Goal: Task Accomplishment & Management: Manage account settings

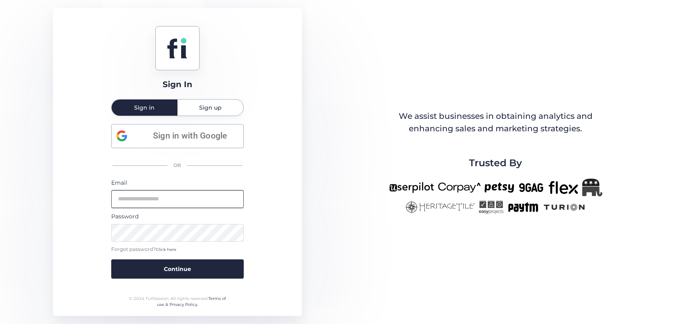
click at [153, 193] on input "email" at bounding box center [177, 199] width 132 height 18
type input "**********"
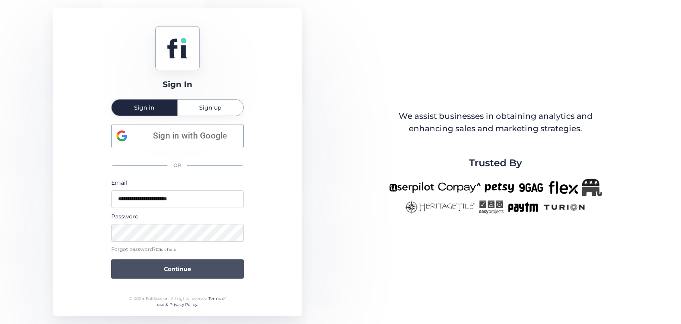
click at [137, 272] on button "Continue" at bounding box center [177, 268] width 132 height 19
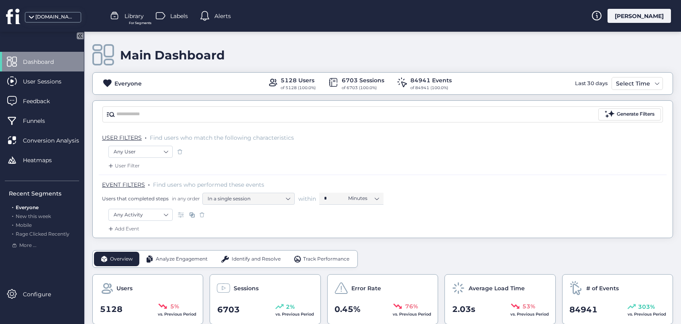
click at [264, 261] on span "Identify and Resolve" at bounding box center [256, 259] width 49 height 8
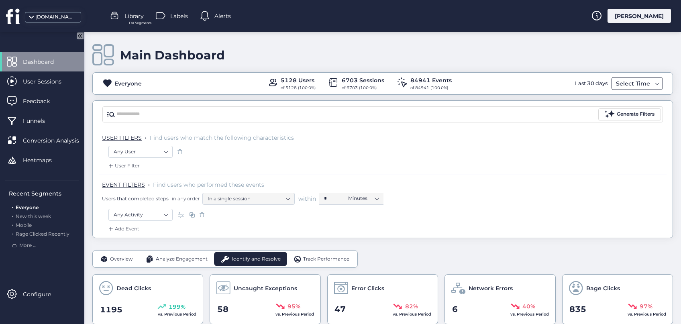
click at [647, 83] on div "Select Time" at bounding box center [633, 84] width 38 height 10
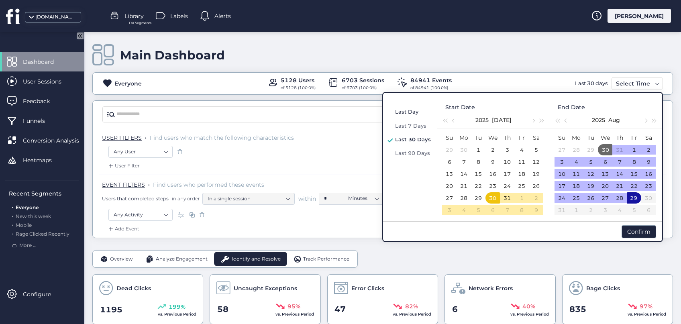
click at [411, 112] on span "Last Day" at bounding box center [406, 111] width 23 height 6
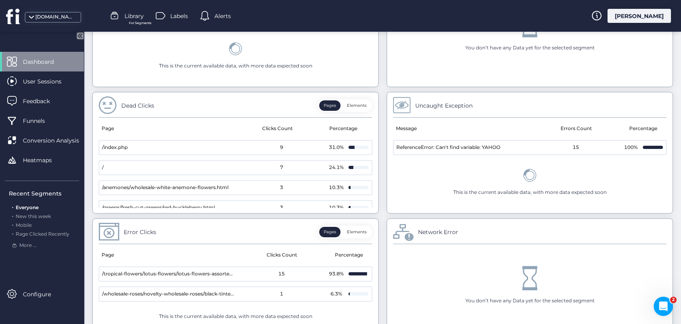
scroll to position [436, 0]
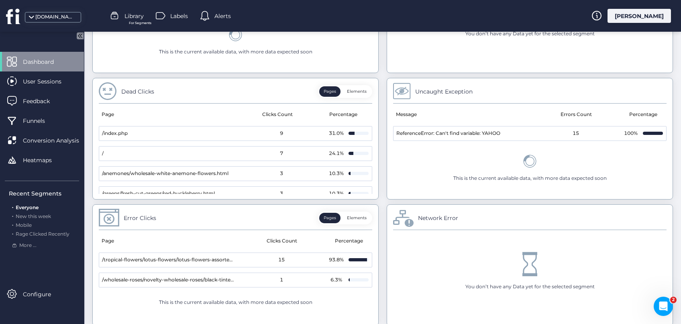
click at [360, 94] on button "Elements" at bounding box center [356, 91] width 29 height 10
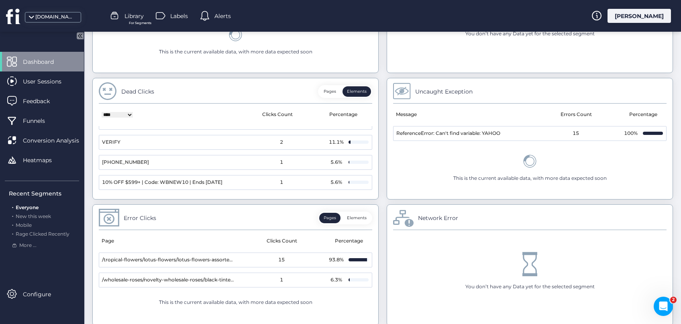
scroll to position [0, 0]
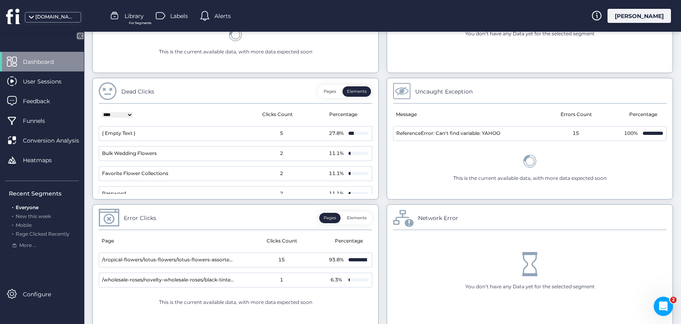
click at [358, 219] on button "Elements" at bounding box center [356, 218] width 29 height 10
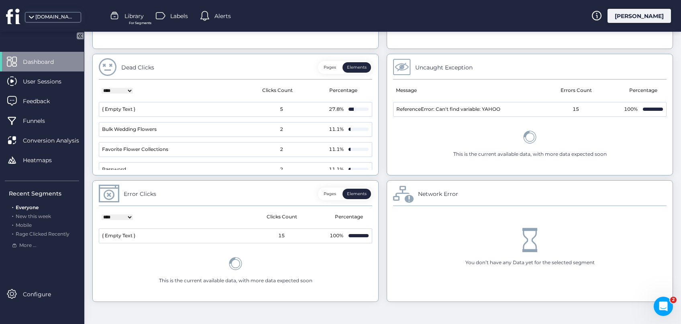
scroll to position [465, 0]
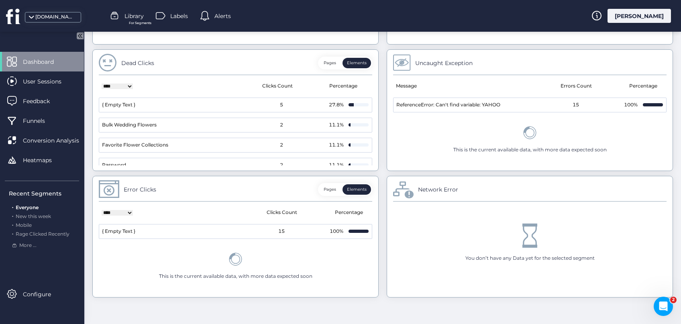
click at [328, 184] on button "Pages" at bounding box center [329, 189] width 21 height 10
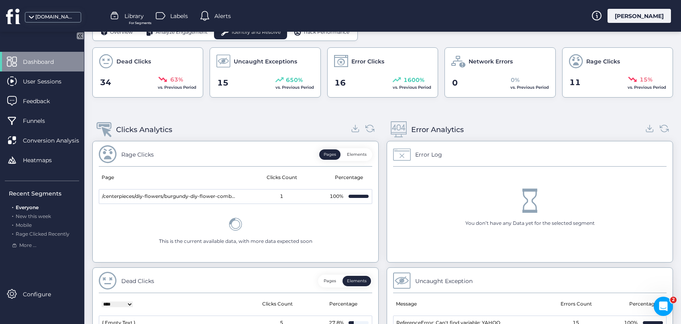
scroll to position [255, 0]
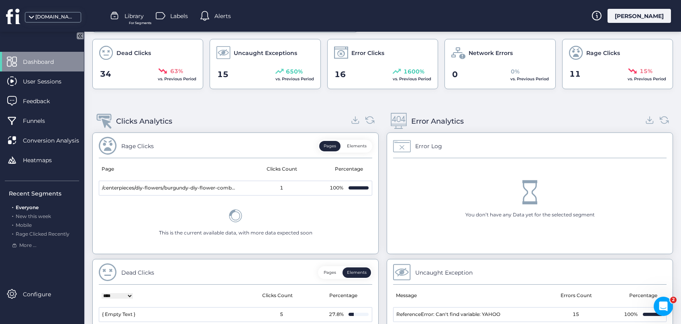
click at [363, 143] on button "Elements" at bounding box center [356, 146] width 29 height 10
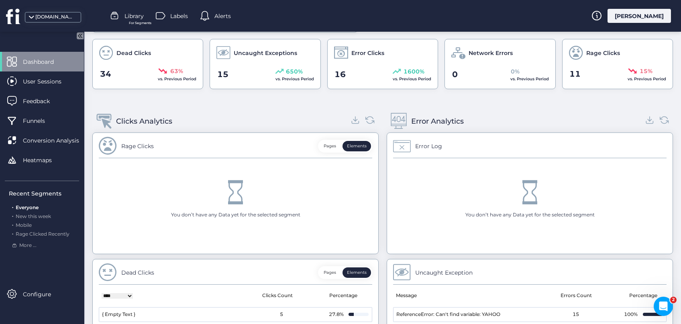
click at [330, 146] on button "Pages" at bounding box center [329, 146] width 21 height 10
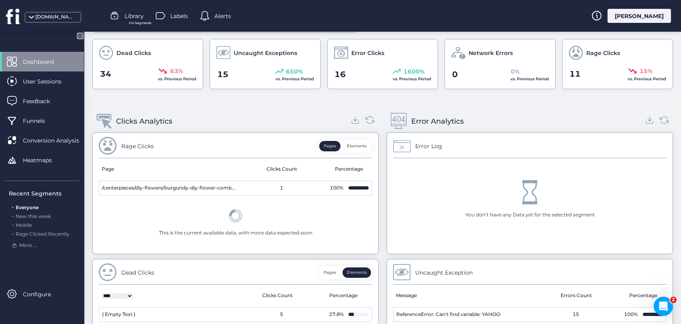
click at [364, 149] on button "Elements" at bounding box center [356, 146] width 29 height 10
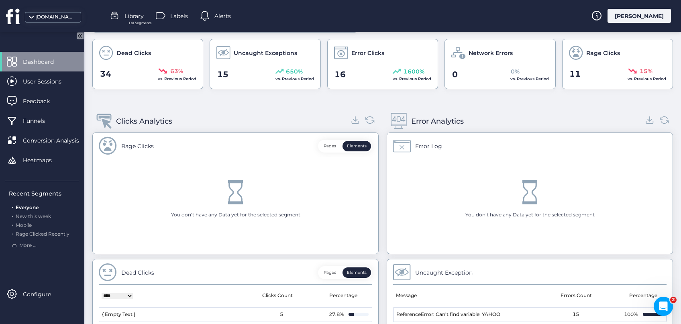
click at [328, 149] on button "Pages" at bounding box center [329, 146] width 21 height 10
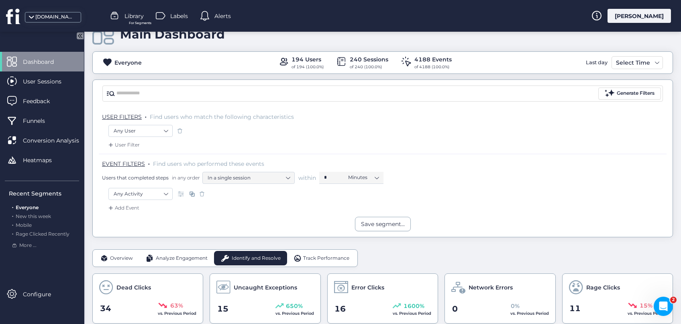
scroll to position [0, 0]
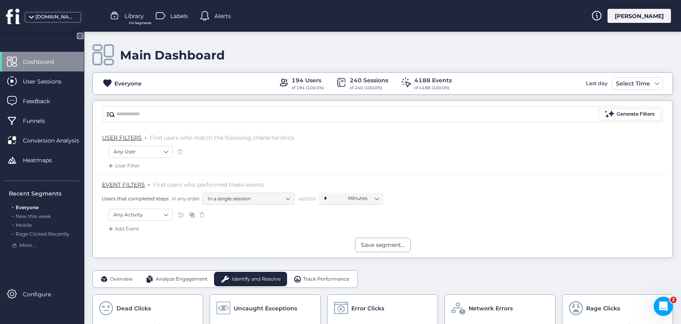
click at [652, 14] on div "[PERSON_NAME]" at bounding box center [638, 16] width 63 height 14
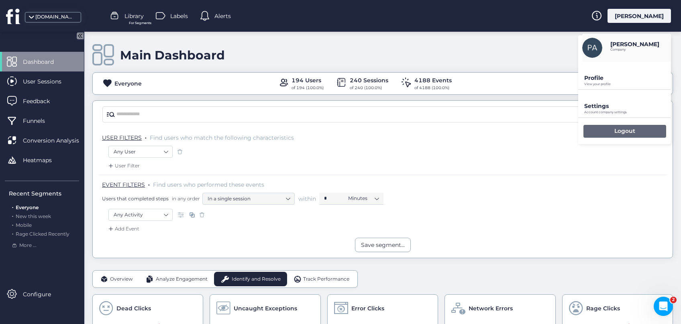
click at [616, 130] on p "Logout" at bounding box center [624, 130] width 21 height 7
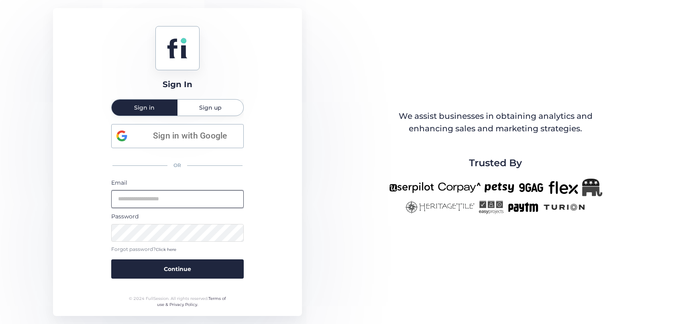
click at [178, 198] on input "email" at bounding box center [177, 199] width 132 height 18
type input "**********"
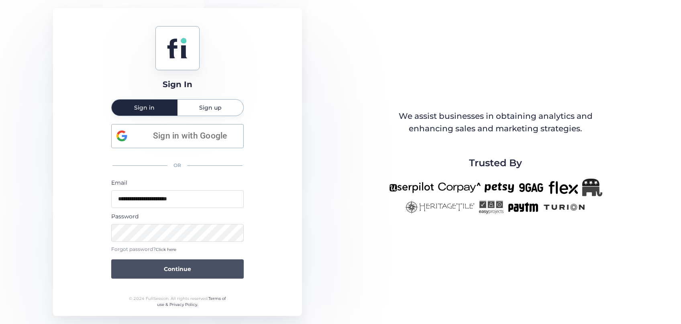
click at [185, 265] on span "Continue" at bounding box center [177, 269] width 27 height 9
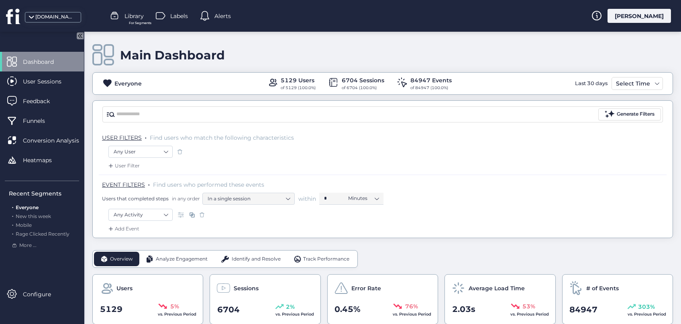
click at [246, 257] on span "Identify and Resolve" at bounding box center [256, 259] width 49 height 8
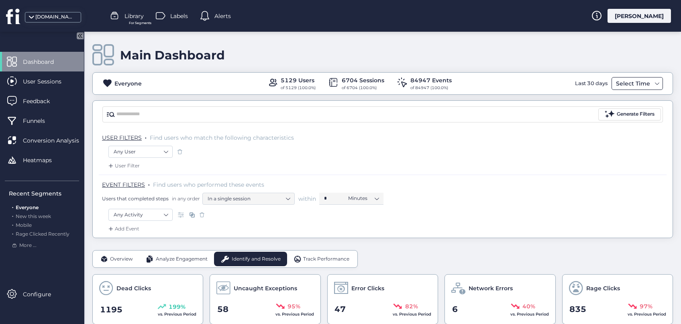
click at [650, 83] on div "Select Time" at bounding box center [633, 84] width 38 height 10
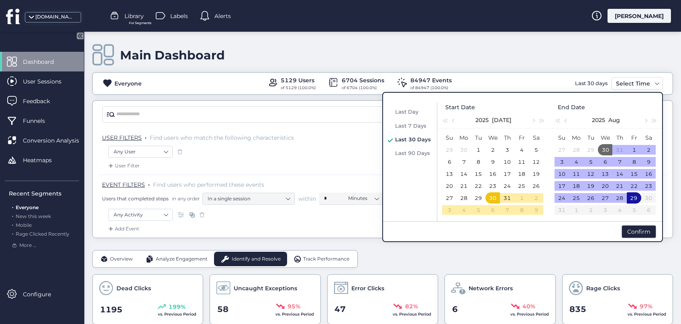
click at [415, 113] on span "Last Day" at bounding box center [406, 111] width 23 height 6
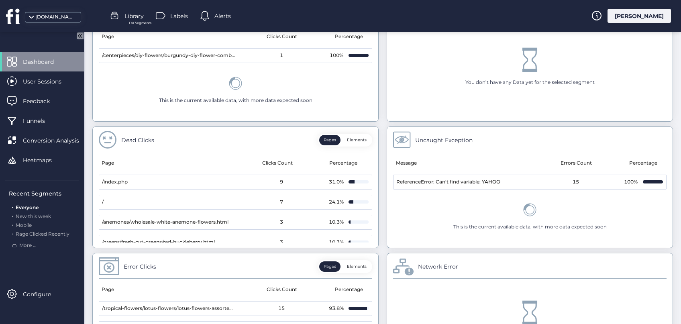
scroll to position [402, 0]
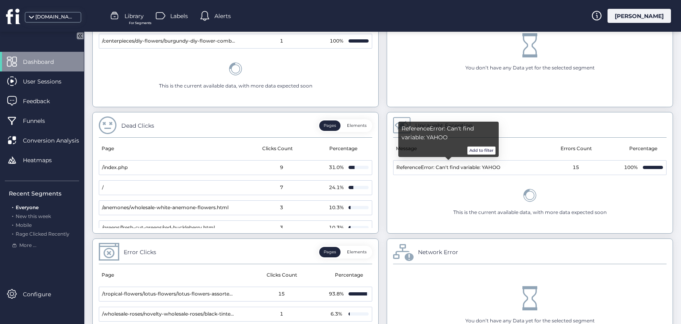
click at [484, 152] on button "Add to filter" at bounding box center [481, 151] width 28 height 8
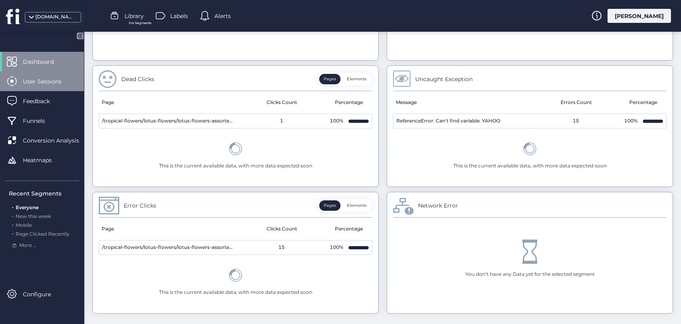
click at [41, 80] on span "User Sessions" at bounding box center [48, 81] width 51 height 9
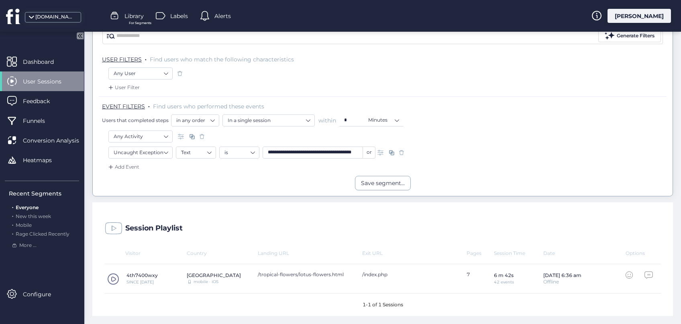
scroll to position [77, 0]
click at [113, 280] on span at bounding box center [113, 280] width 12 height 12
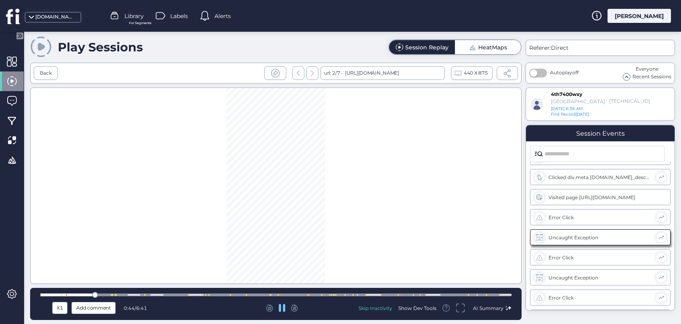
scroll to position [18, 0]
click at [428, 309] on div "Show Dev Tools" at bounding box center [417, 308] width 38 height 7
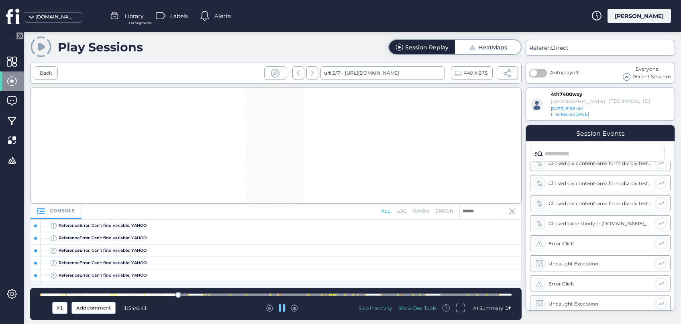
scroll to position [343, 0]
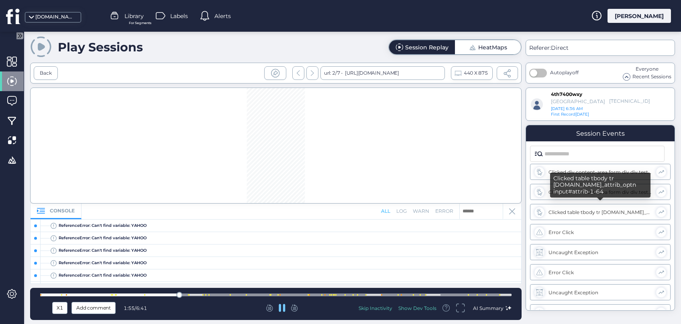
click at [580, 210] on div "Clicked table tbody tr [DOMAIN_NAME]_attrib_optn input#attrib-1-64" at bounding box center [600, 212] width 104 height 6
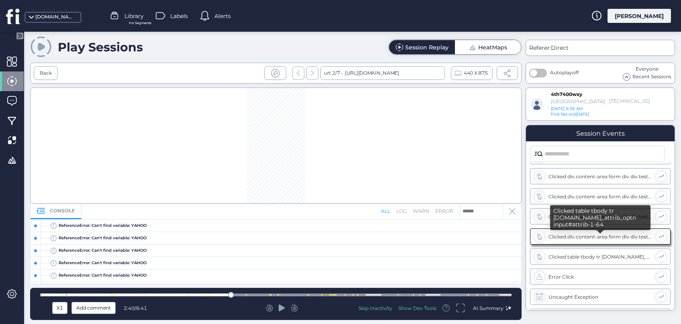
scroll to position [298, 0]
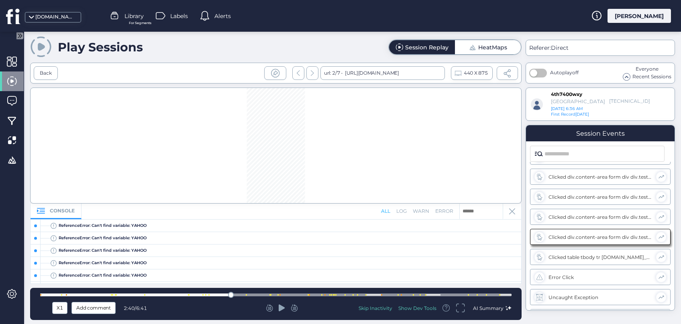
click at [284, 305] on icon at bounding box center [282, 308] width 6 height 8
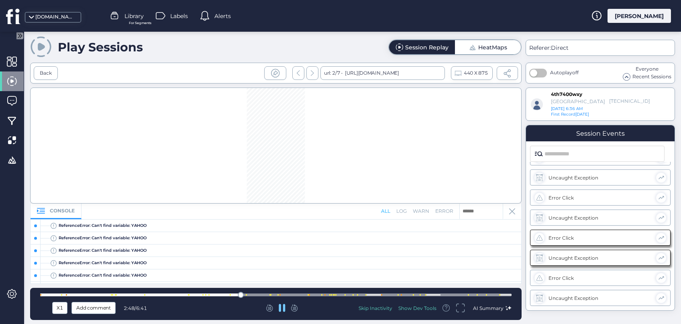
scroll to position [580, 0]
click at [284, 306] on icon at bounding box center [282, 308] width 6 height 8
click at [643, 16] on div "[PERSON_NAME]" at bounding box center [638, 16] width 63 height 14
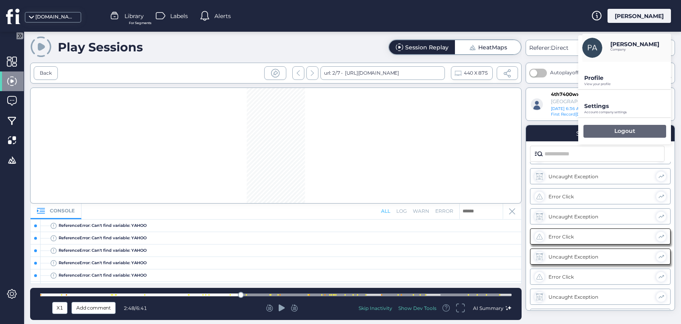
click at [623, 132] on p "Logout" at bounding box center [624, 130] width 21 height 7
